Goal: Task Accomplishment & Management: Manage account settings

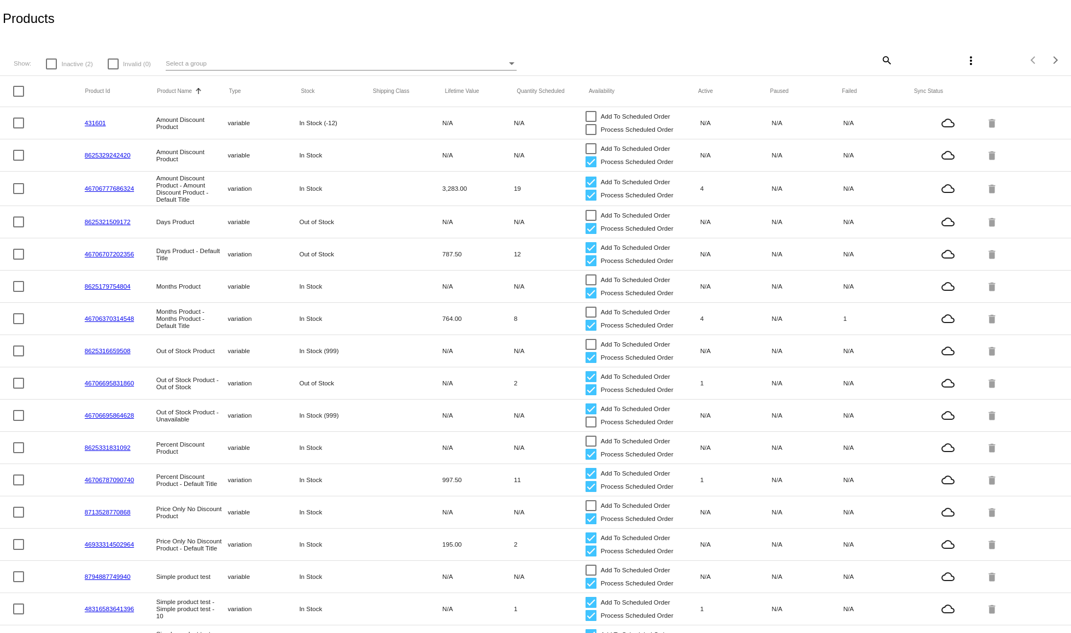
click at [65, 63] on span "Inactive (2)" at bounding box center [76, 63] width 31 height 13
click at [51, 69] on input "Inactive (2)" at bounding box center [51, 69] width 1 height 1
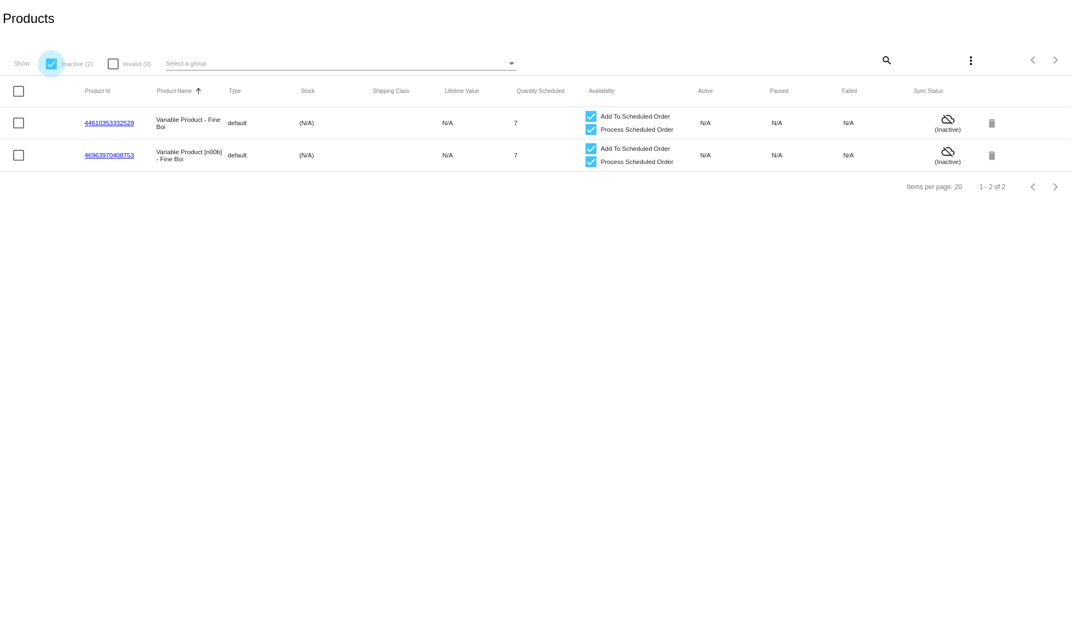
click at [54, 61] on div at bounding box center [51, 63] width 11 height 11
click at [51, 69] on input "Inactive (2)" at bounding box center [51, 69] width 1 height 1
checkbox input "false"
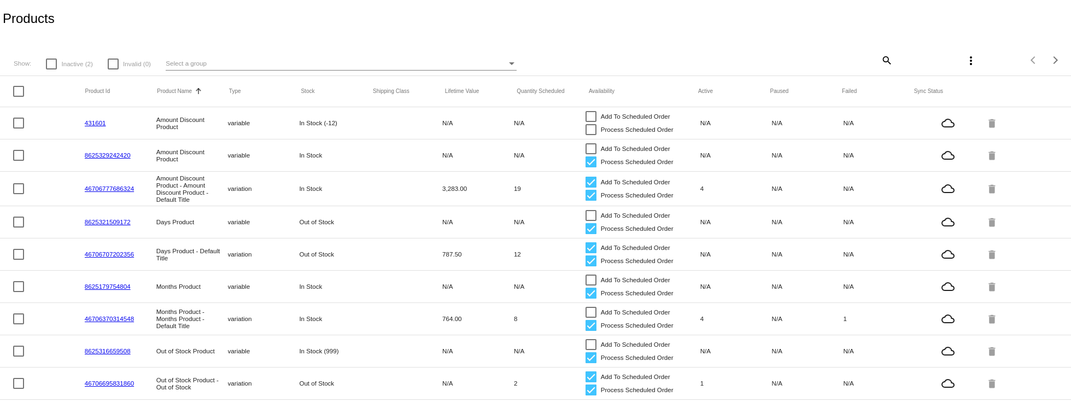
click at [51, 60] on div at bounding box center [51, 63] width 11 height 11
click at [51, 69] on input "Inactive (2)" at bounding box center [51, 69] width 1 height 1
click at [109, 34] on div "Products" at bounding box center [535, 18] width 1071 height 37
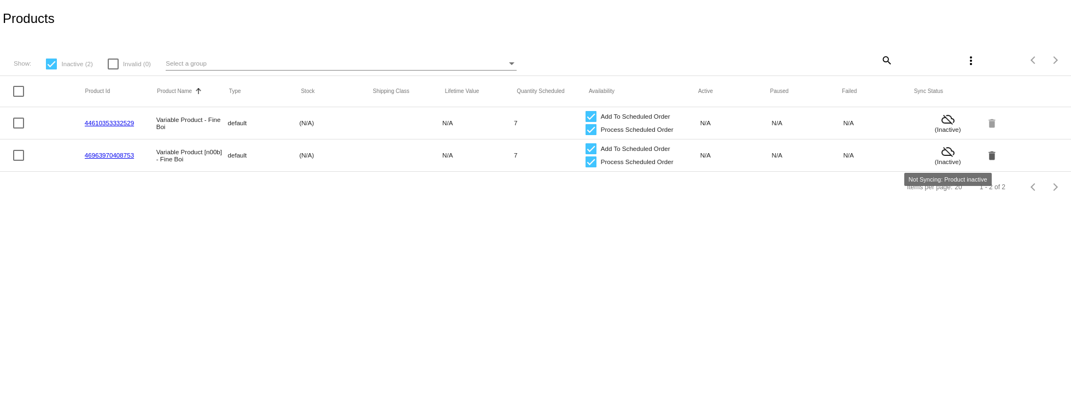
click at [991, 155] on mat-icon "delete" at bounding box center [992, 155] width 13 height 17
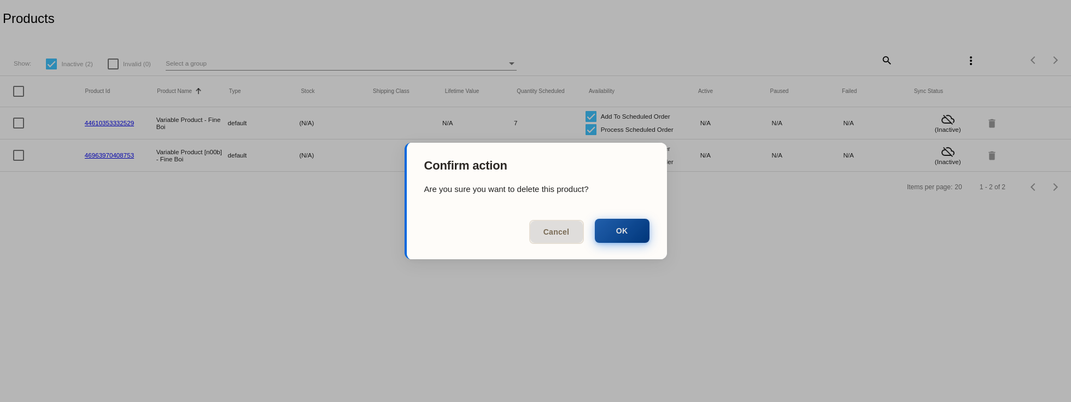
click at [630, 236] on button "OK" at bounding box center [622, 231] width 55 height 24
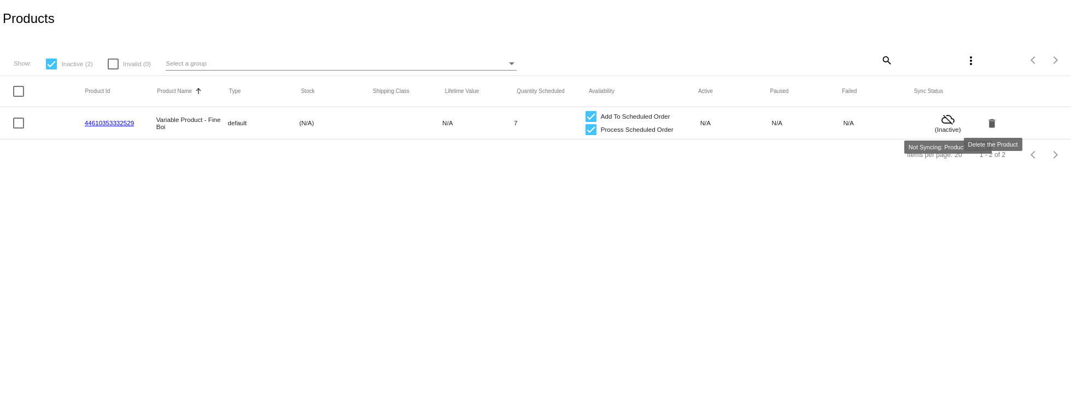
click at [991, 123] on mat-icon "delete" at bounding box center [992, 122] width 13 height 17
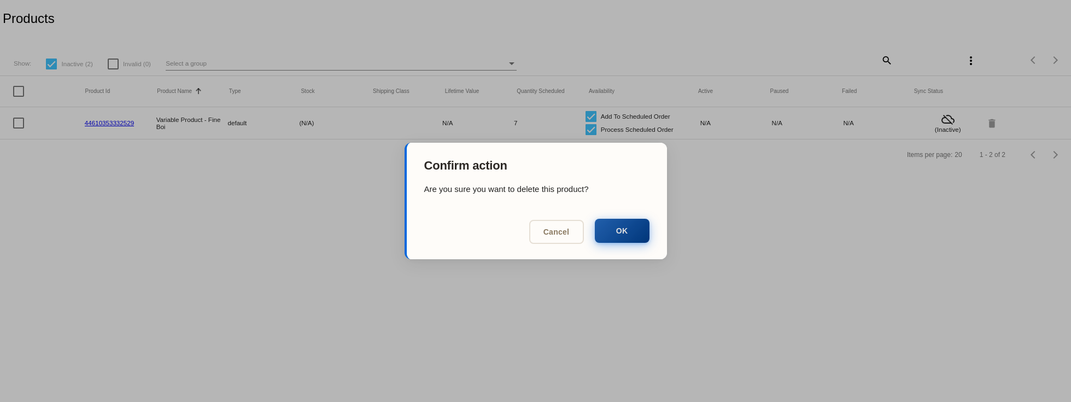
click at [614, 232] on button "OK" at bounding box center [622, 231] width 55 height 24
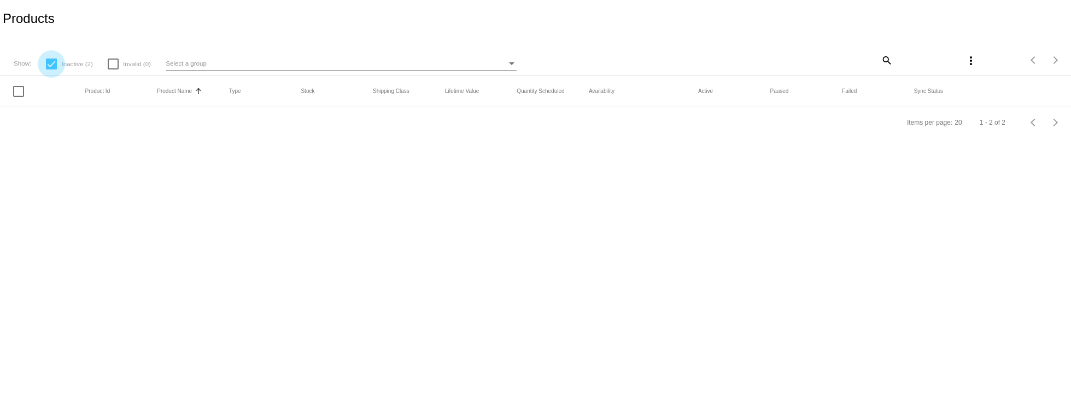
click at [61, 61] on label "Inactive (2)" at bounding box center [69, 63] width 46 height 13
click at [51, 69] on input "Inactive (2)" at bounding box center [51, 69] width 1 height 1
checkbox input "false"
click at [103, 17] on div "Products" at bounding box center [535, 18] width 1071 height 37
